Goal: Find specific page/section: Find specific page/section

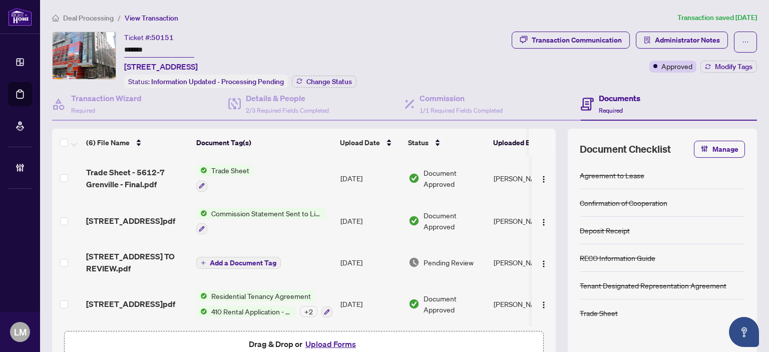
click at [84, 18] on span "Deal Processing" at bounding box center [88, 18] width 51 height 9
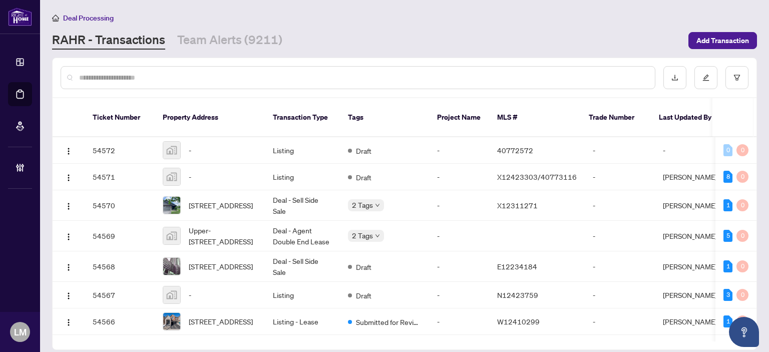
click at [116, 77] on input "text" at bounding box center [363, 77] width 568 height 11
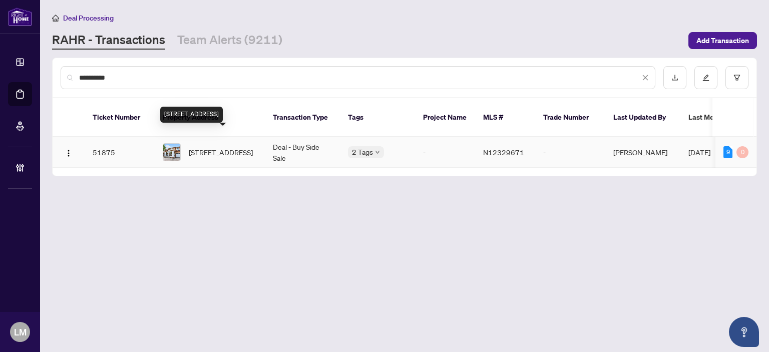
type input "**********"
click at [231, 147] on span "[STREET_ADDRESS]" at bounding box center [221, 152] width 64 height 11
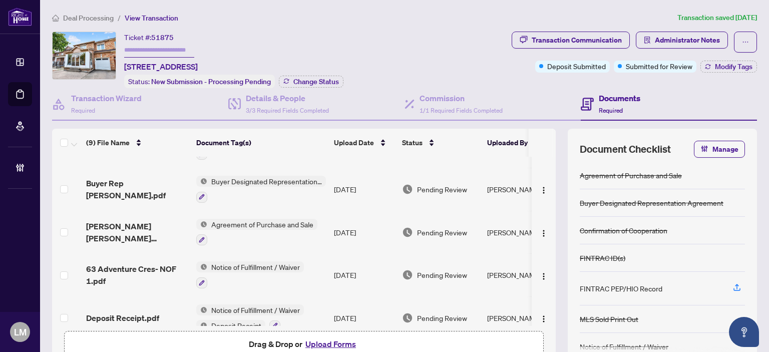
scroll to position [213, 0]
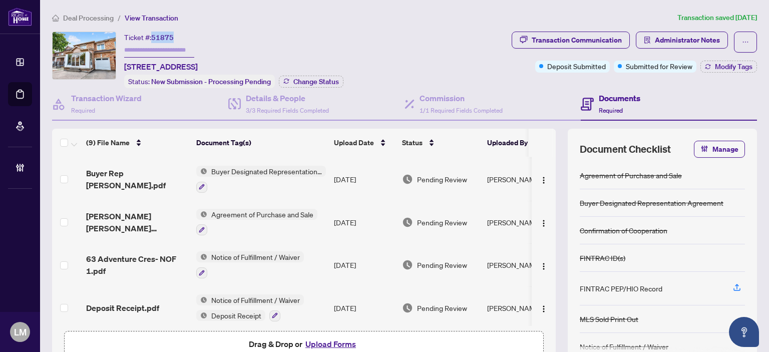
drag, startPoint x: 175, startPoint y: 36, endPoint x: 153, endPoint y: 34, distance: 22.2
click at [153, 34] on div "Ticket #: 51875 [STREET_ADDRESS]" at bounding box center [161, 52] width 74 height 41
copy span "51875"
